Goal: Consume media (video, audio)

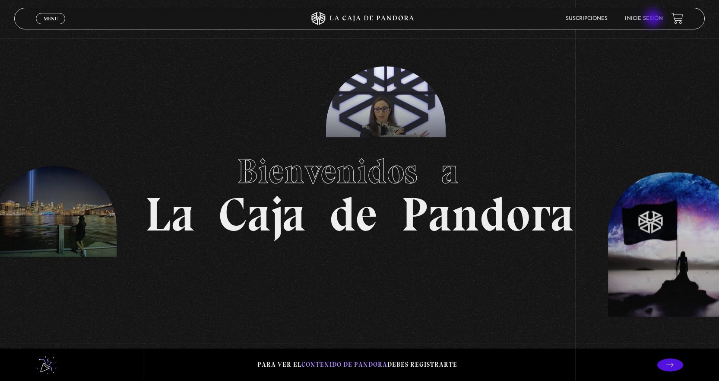
click at [655, 19] on link "Inicie sesión" at bounding box center [644, 18] width 38 height 5
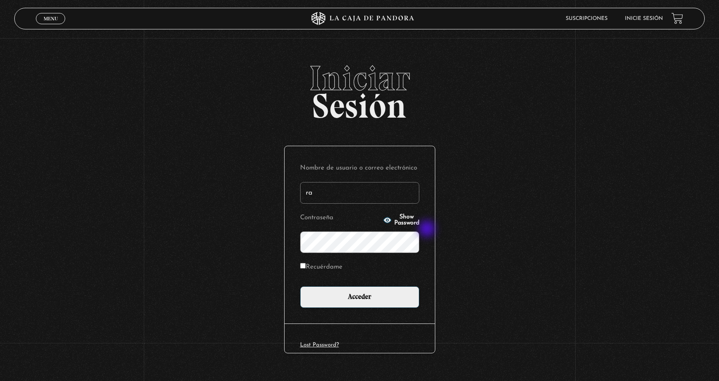
type input "raquelsv85@hotmail.com"
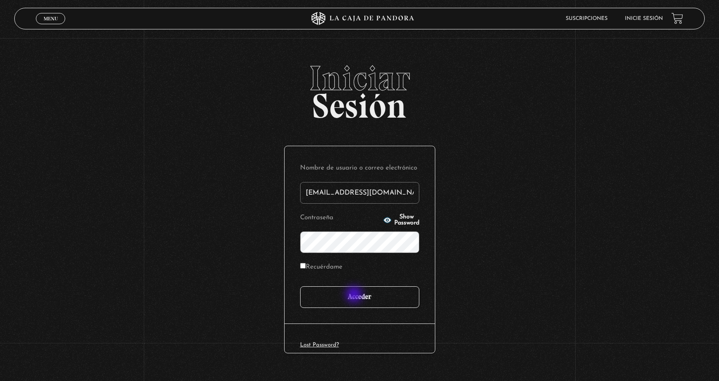
click at [355, 295] on input "Acceder" at bounding box center [359, 297] width 119 height 22
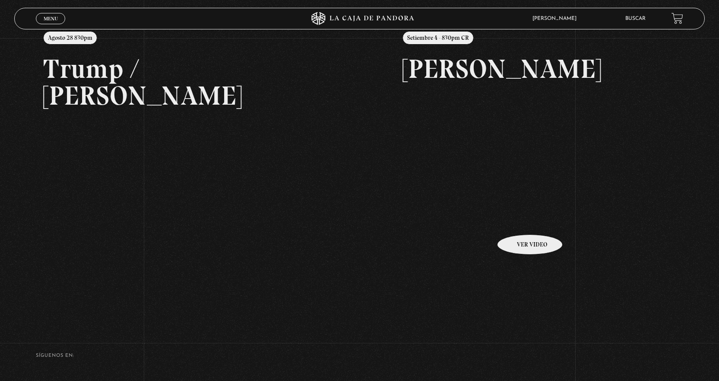
scroll to position [130, 0]
